Goal: Navigation & Orientation: Go to known website

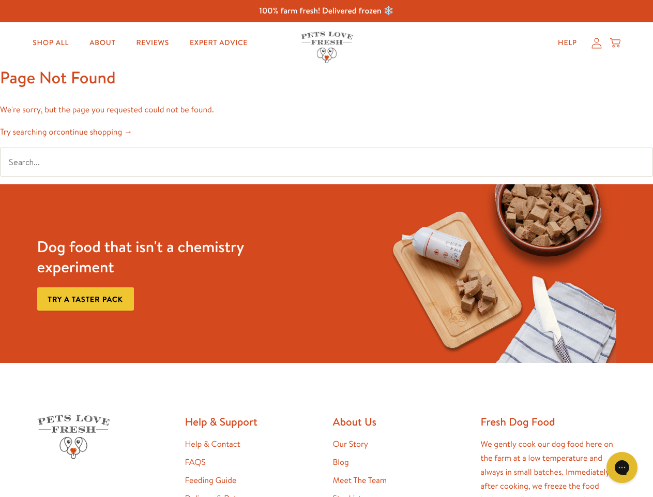
click at [326, 248] on div "Dog food that isn't a chemistry experiment Try a taster pack" at bounding box center [327, 273] width 588 height 178
click at [622, 467] on icon "Gorgias live chat" at bounding box center [622, 467] width 10 height 10
